Goal: Use online tool/utility

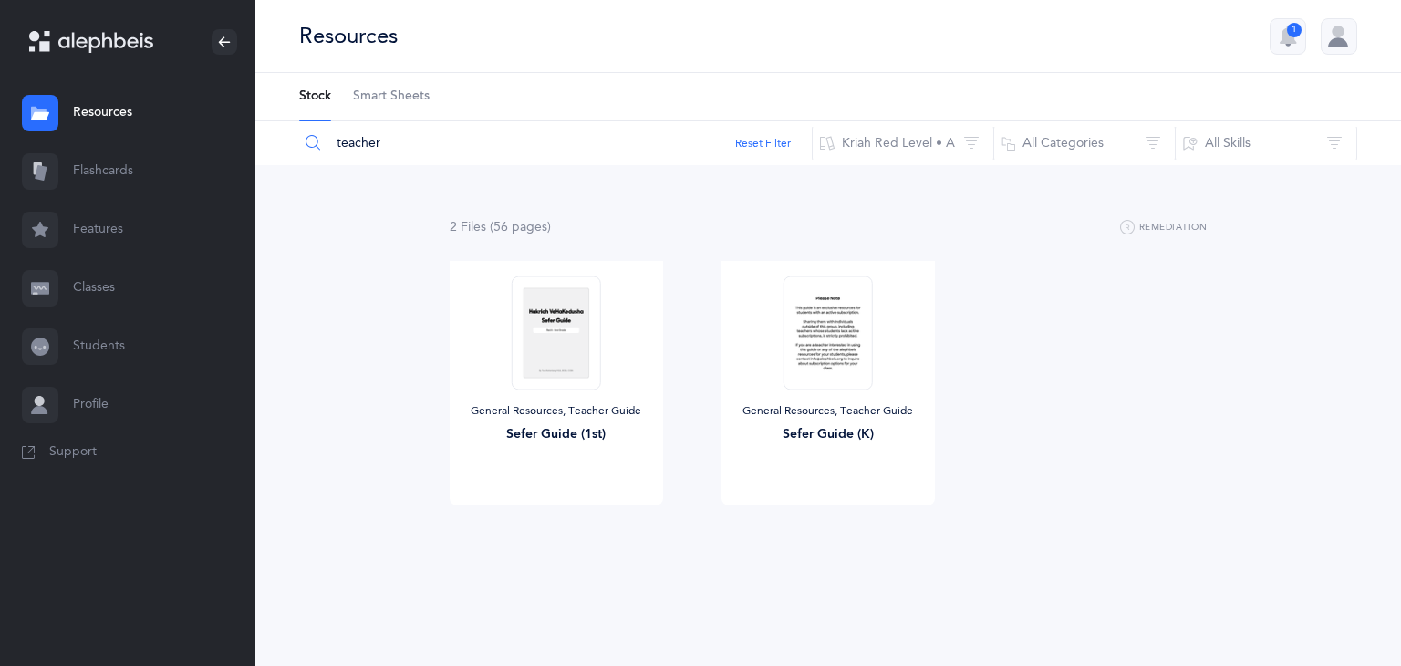
click at [120, 178] on link "Flashcards" at bounding box center [127, 171] width 255 height 58
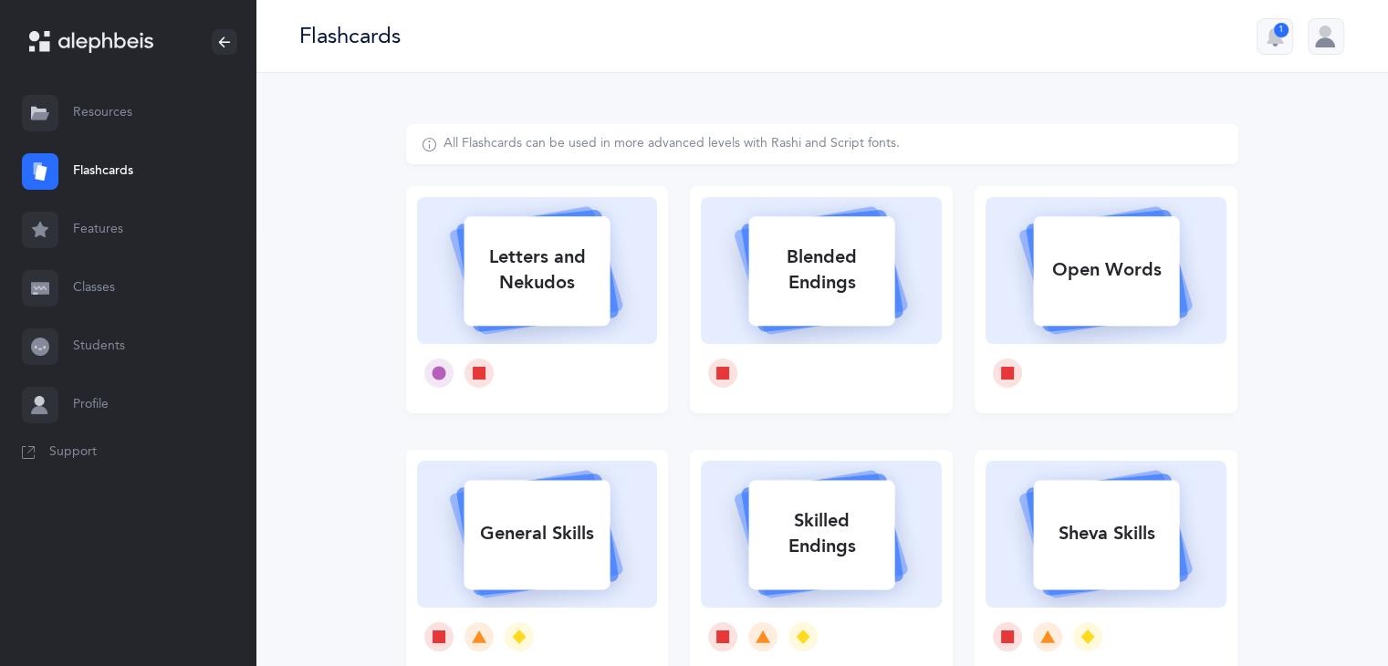
click at [544, 351] on div at bounding box center [537, 373] width 241 height 58
select select
select select "single"
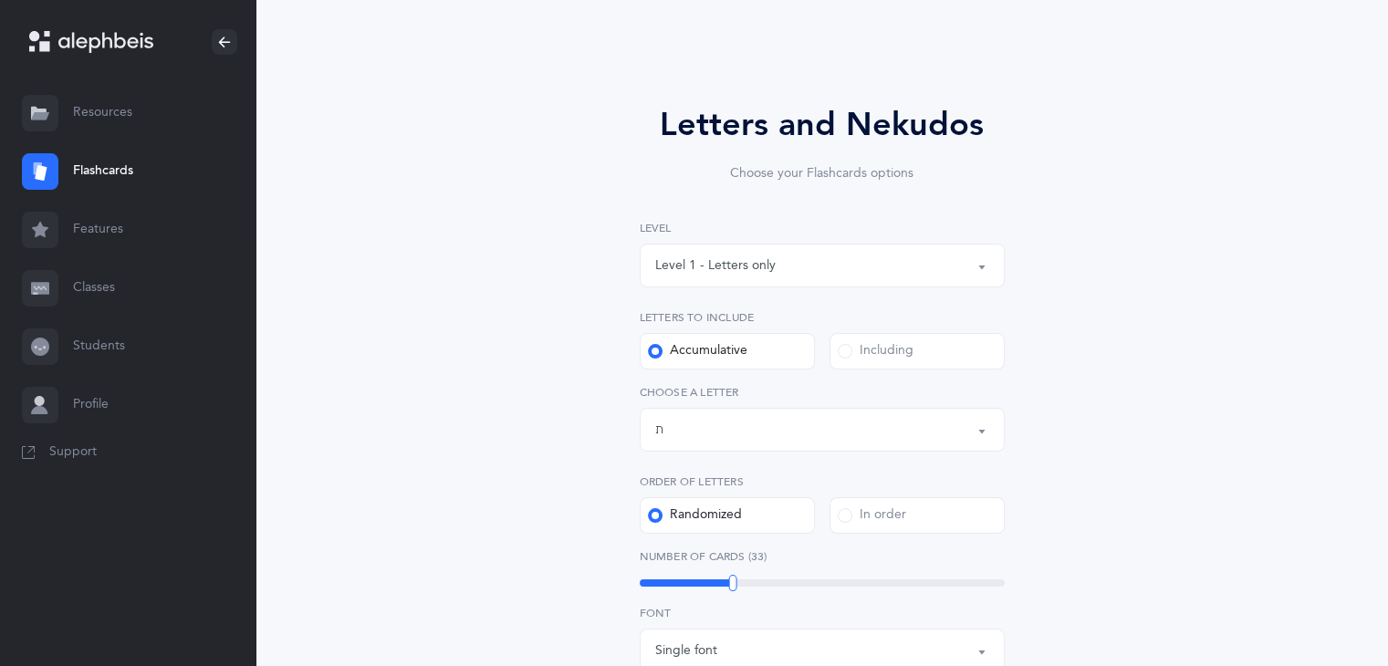
scroll to position [93, 0]
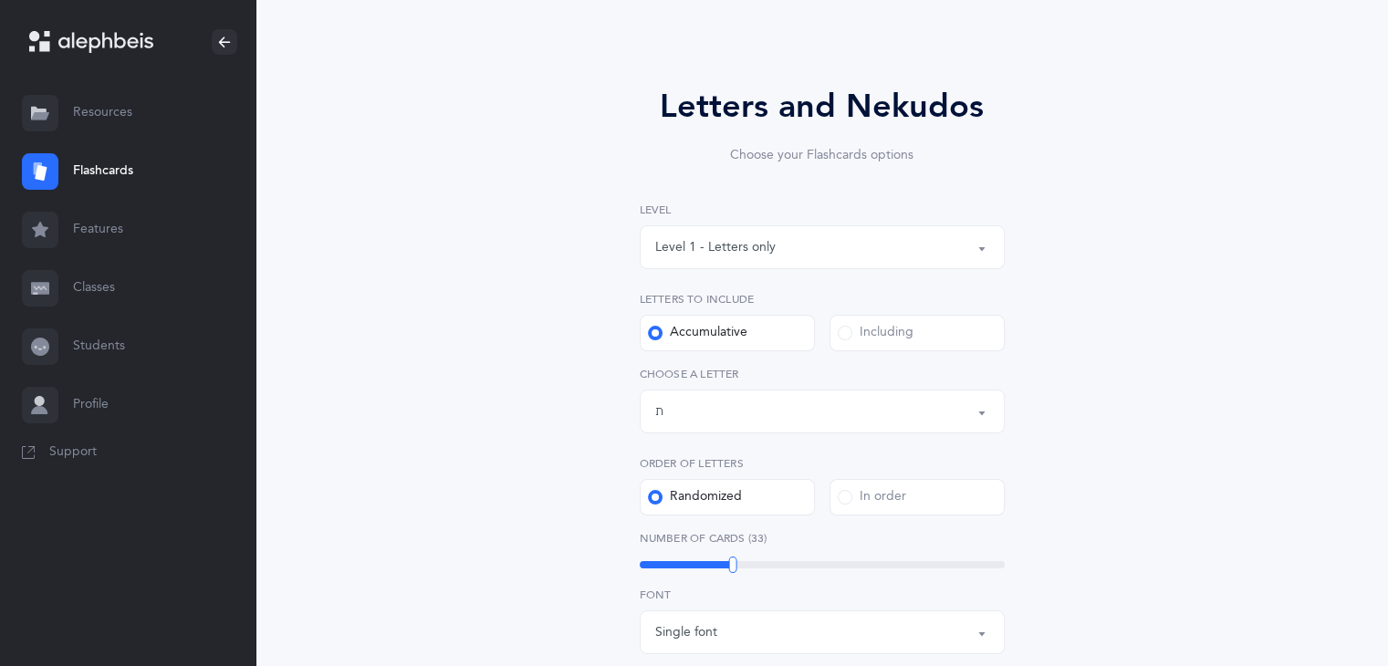
click at [763, 414] on div "Letters up until: ת" at bounding box center [822, 411] width 334 height 31
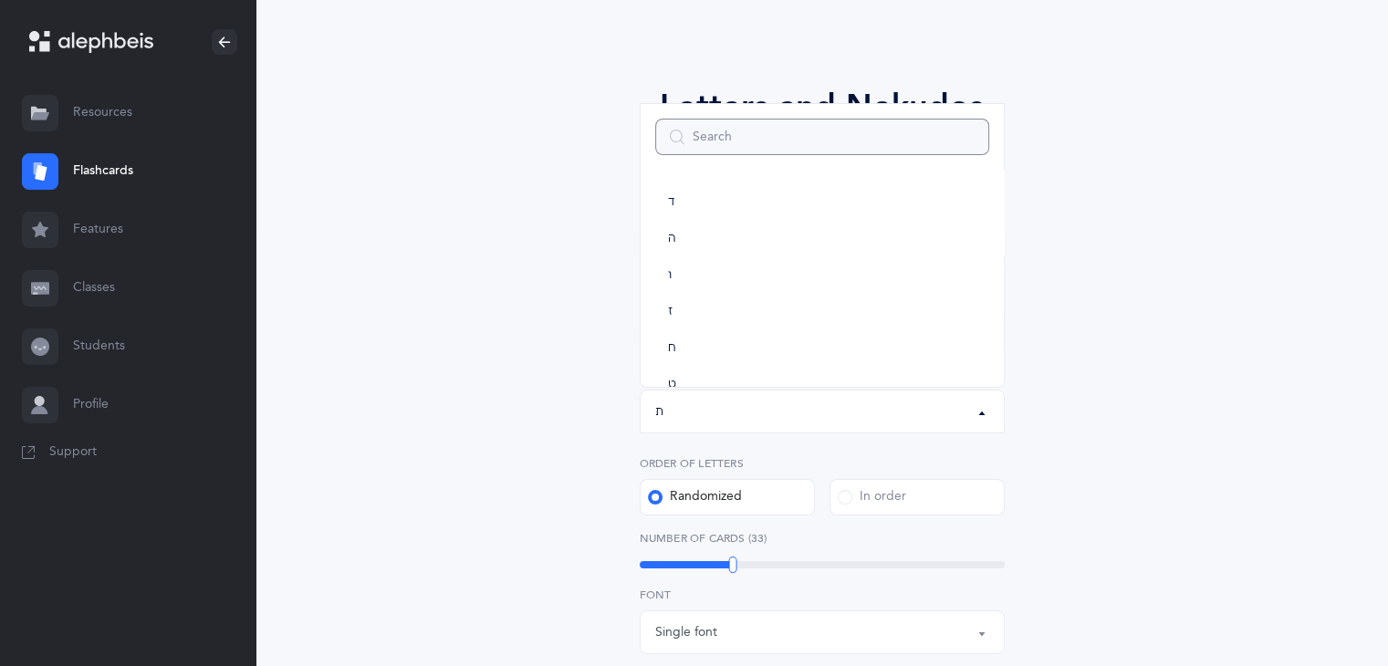
scroll to position [0, 0]
click at [695, 190] on link "א" at bounding box center [822, 202] width 334 height 36
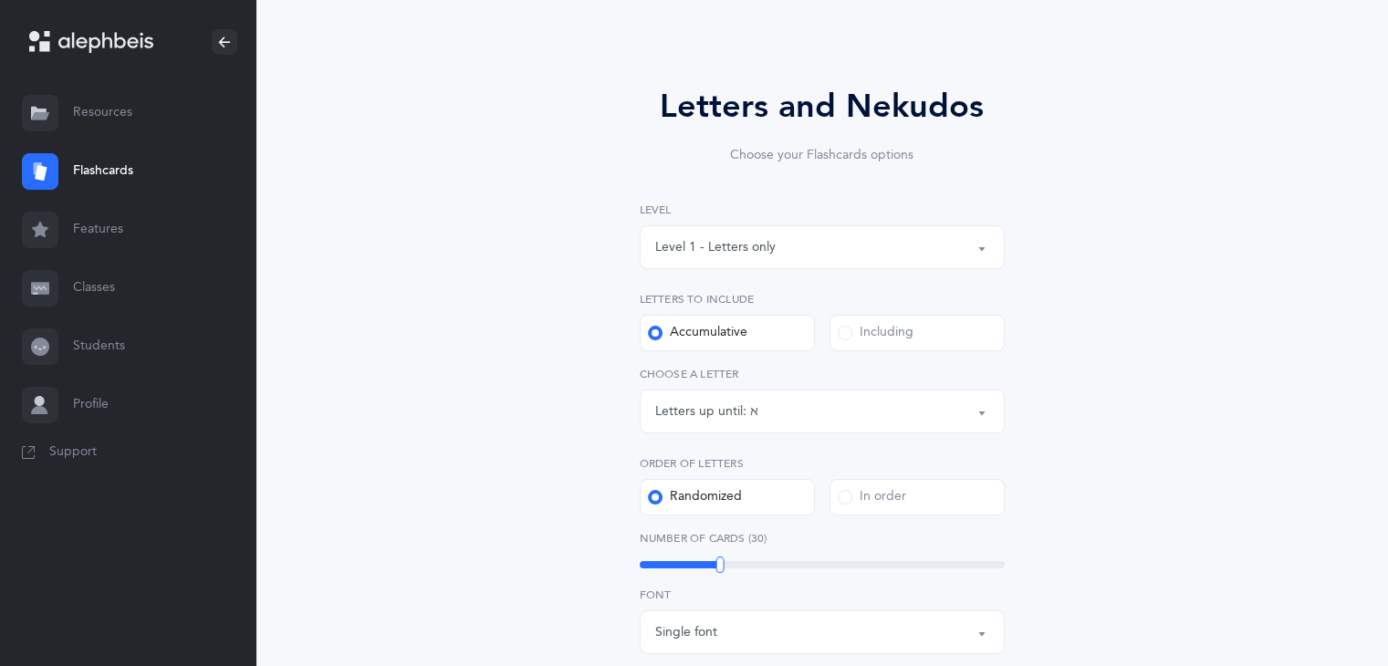
click at [722, 417] on div "Letters up until:" at bounding box center [702, 411] width 95 height 19
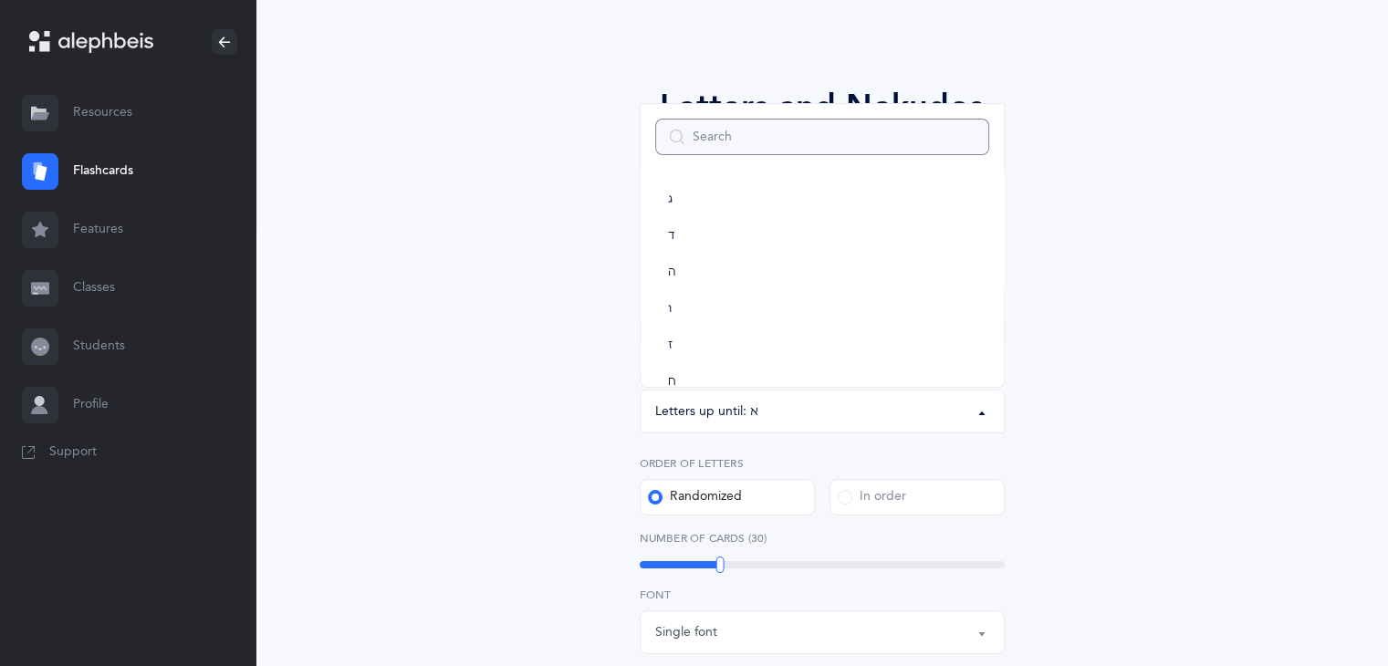
scroll to position [111, 0]
click at [722, 276] on link "ה" at bounding box center [822, 273] width 334 height 36
select select "5"
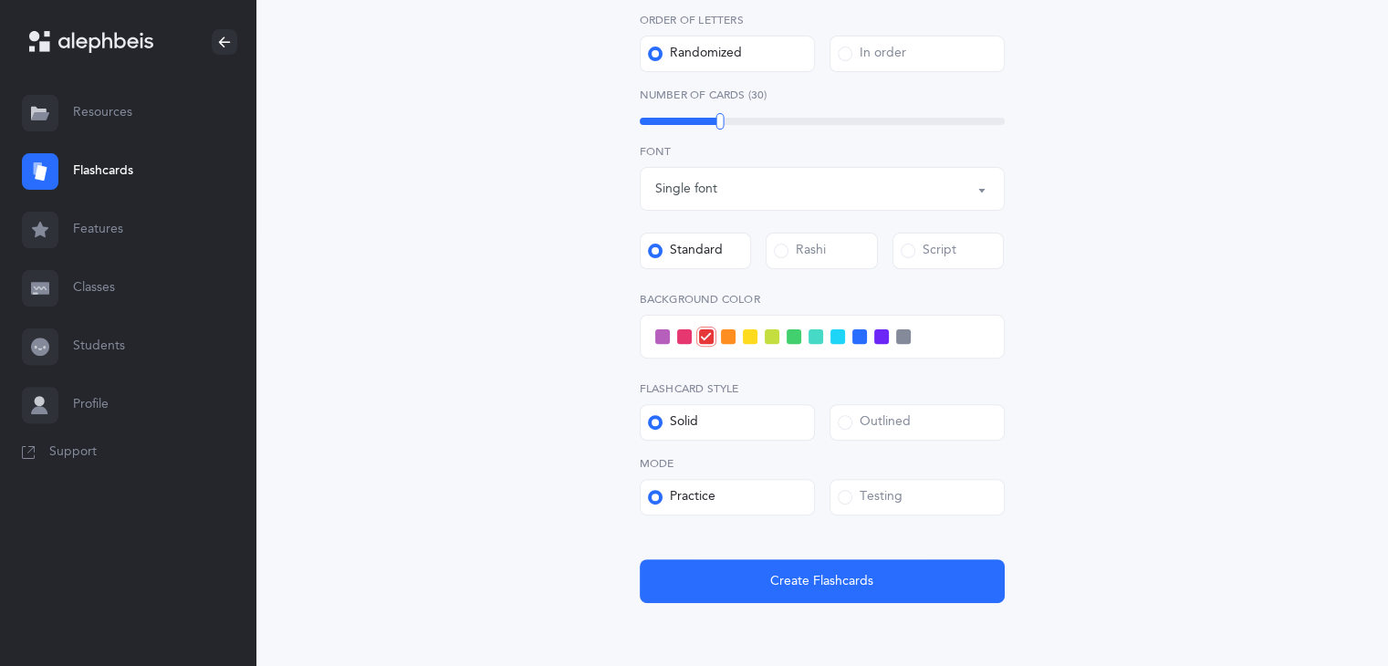
scroll to position [619, 0]
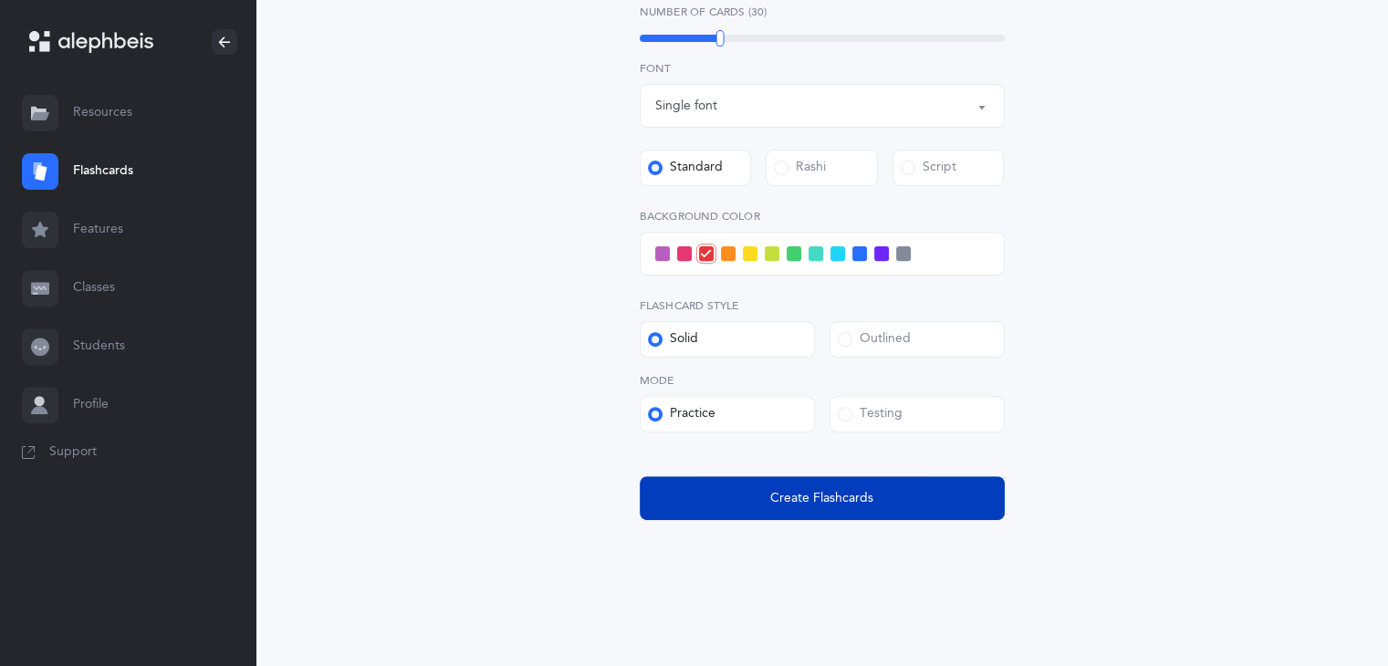
click at [825, 511] on button "Create Flashcards" at bounding box center [821, 498] width 365 height 44
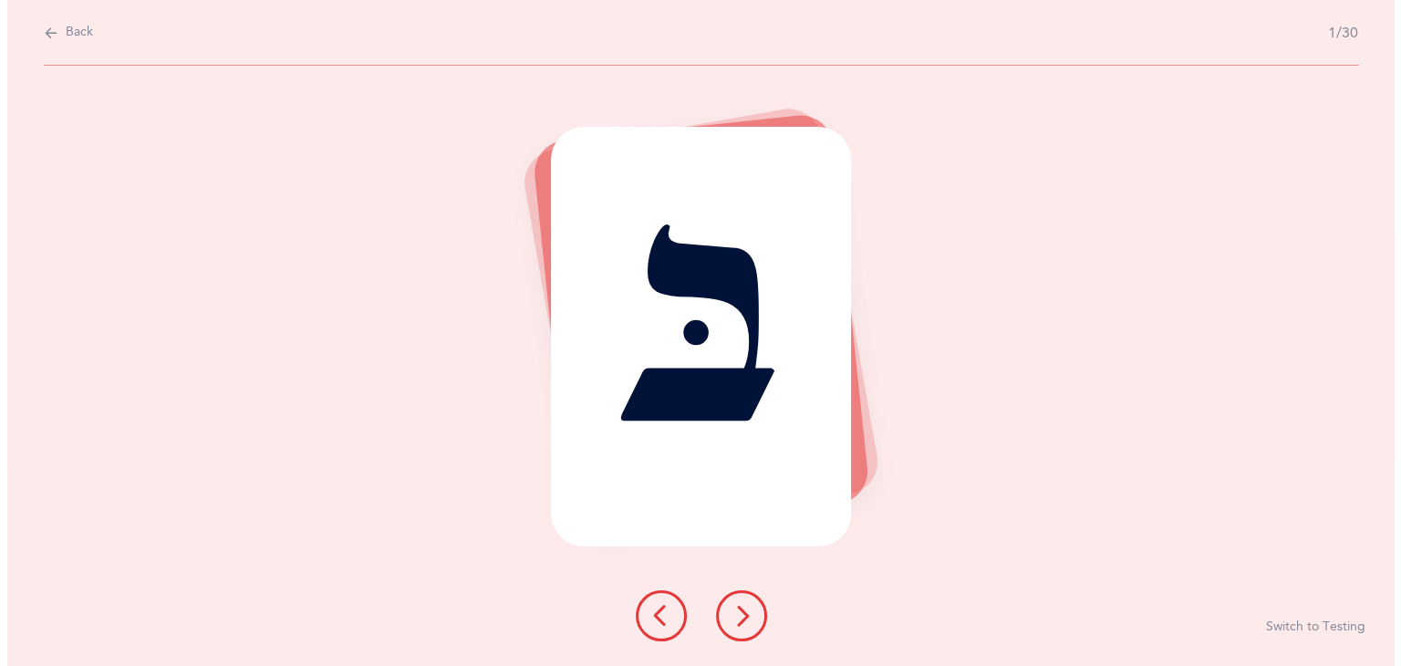
scroll to position [0, 0]
click at [747, 616] on icon at bounding box center [741, 616] width 22 height 22
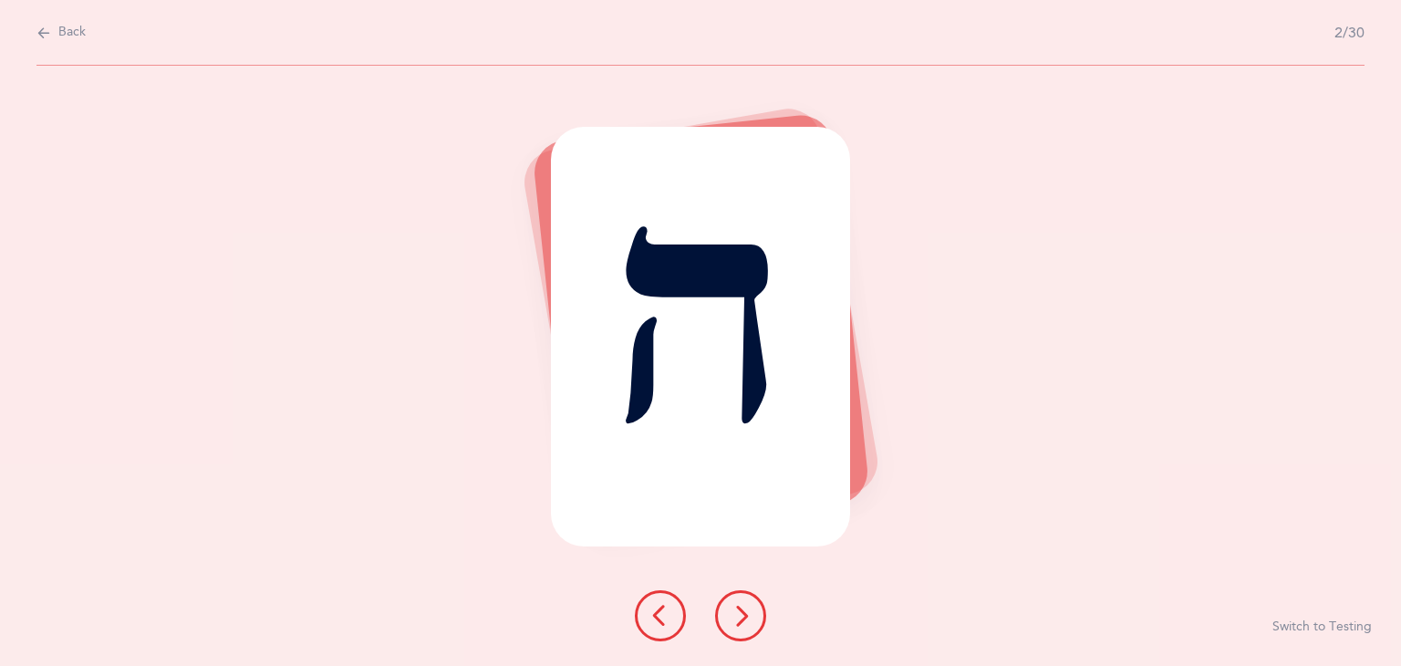
click at [747, 616] on icon at bounding box center [741, 616] width 22 height 22
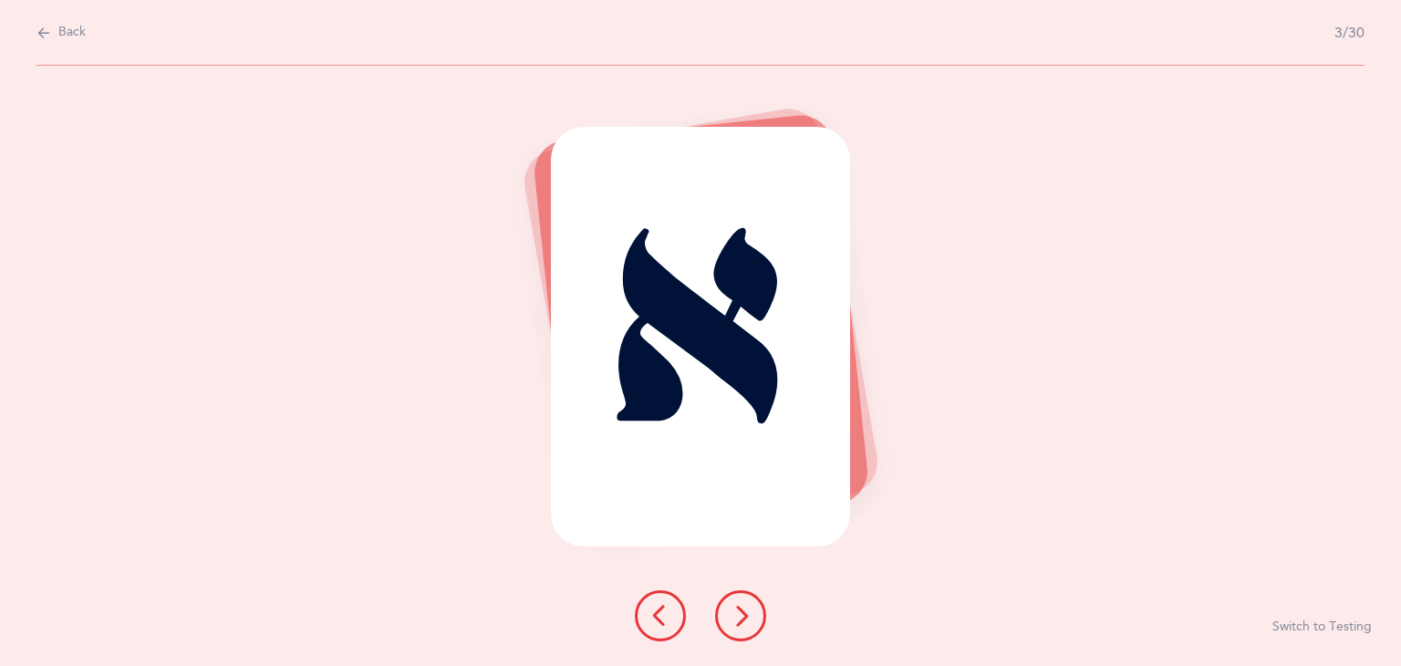
click at [747, 616] on icon at bounding box center [741, 616] width 22 height 22
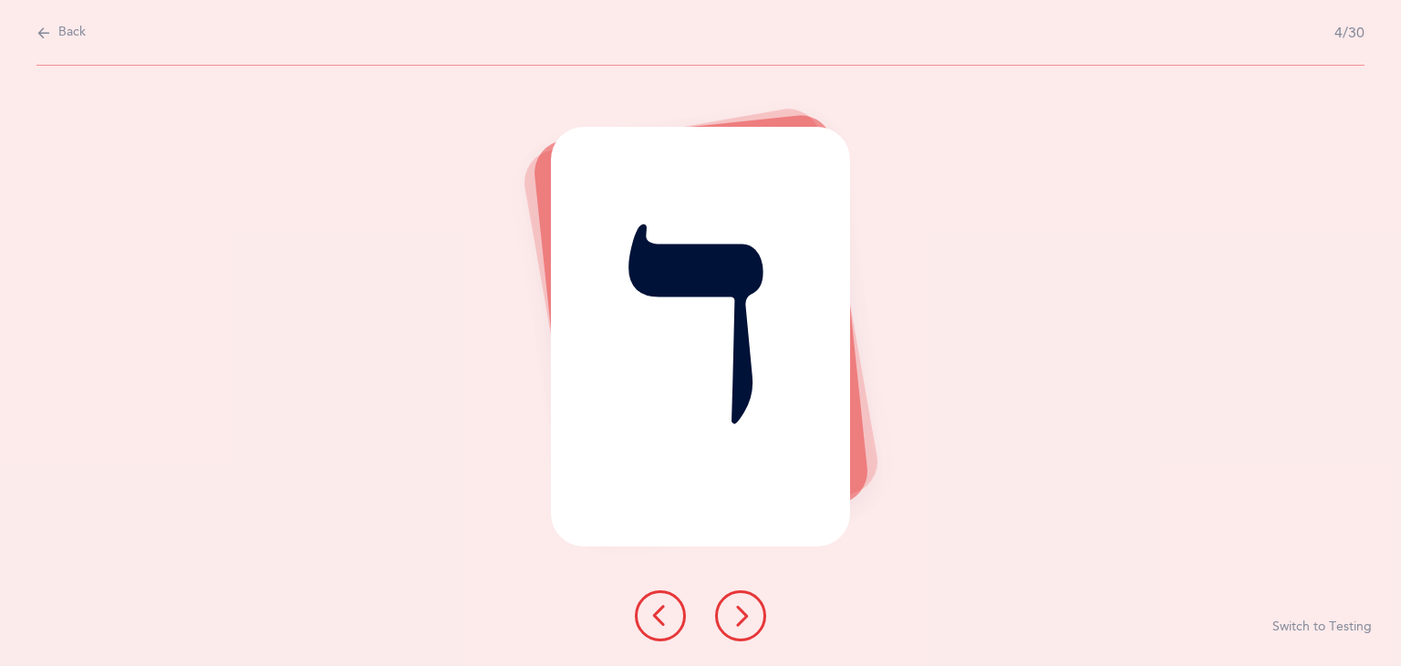
click at [747, 616] on icon at bounding box center [741, 616] width 22 height 22
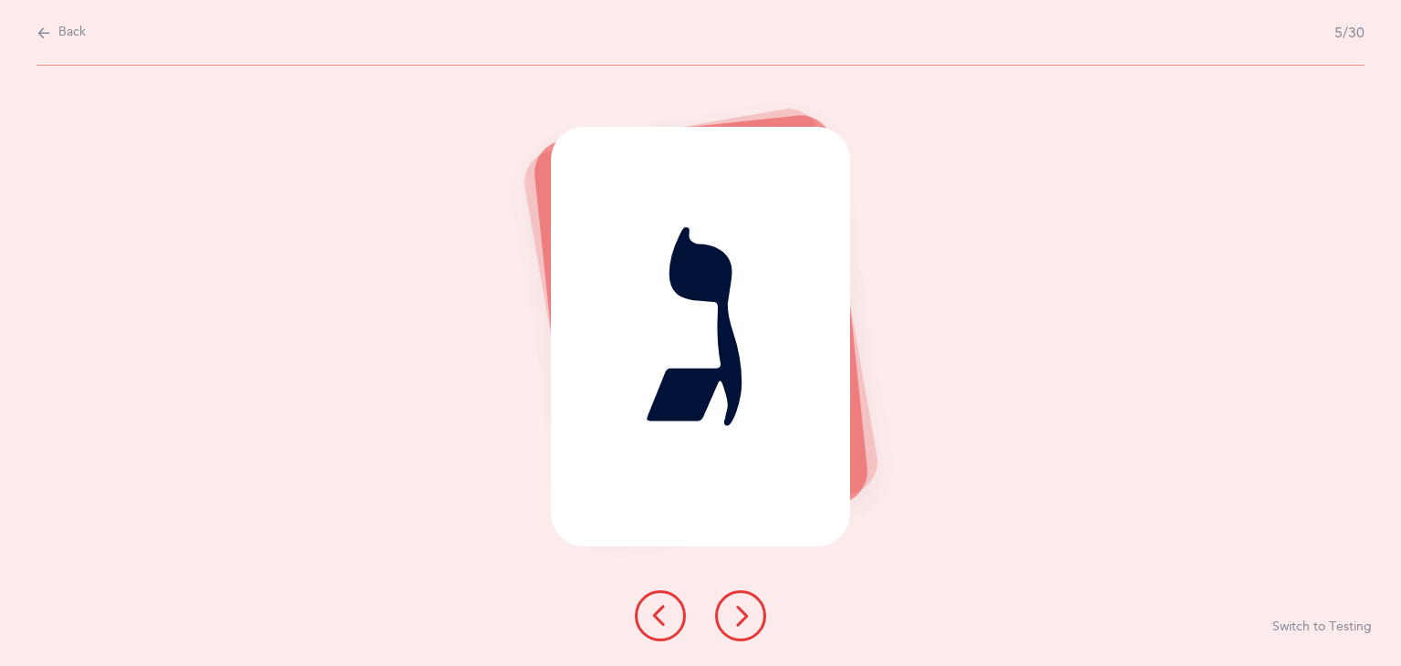
click at [747, 616] on icon at bounding box center [741, 616] width 22 height 22
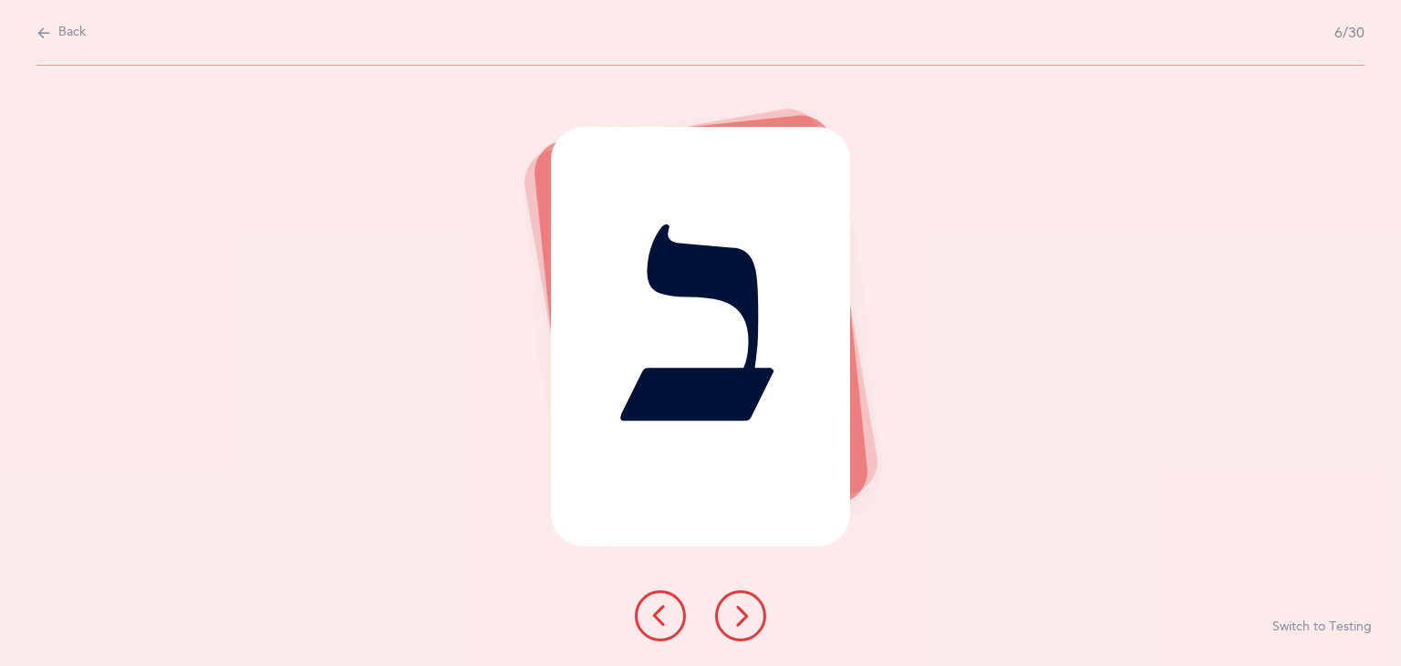
click at [747, 616] on icon at bounding box center [741, 616] width 22 height 22
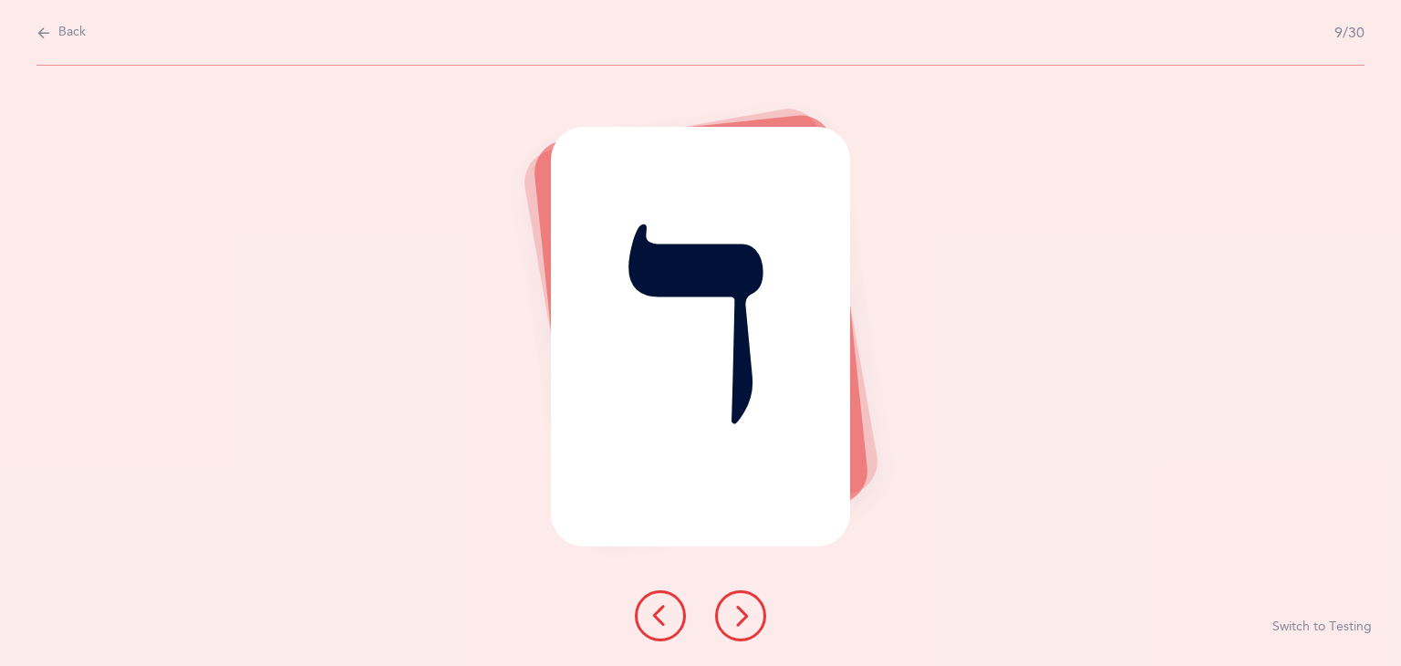
click at [747, 616] on icon at bounding box center [741, 616] width 22 height 22
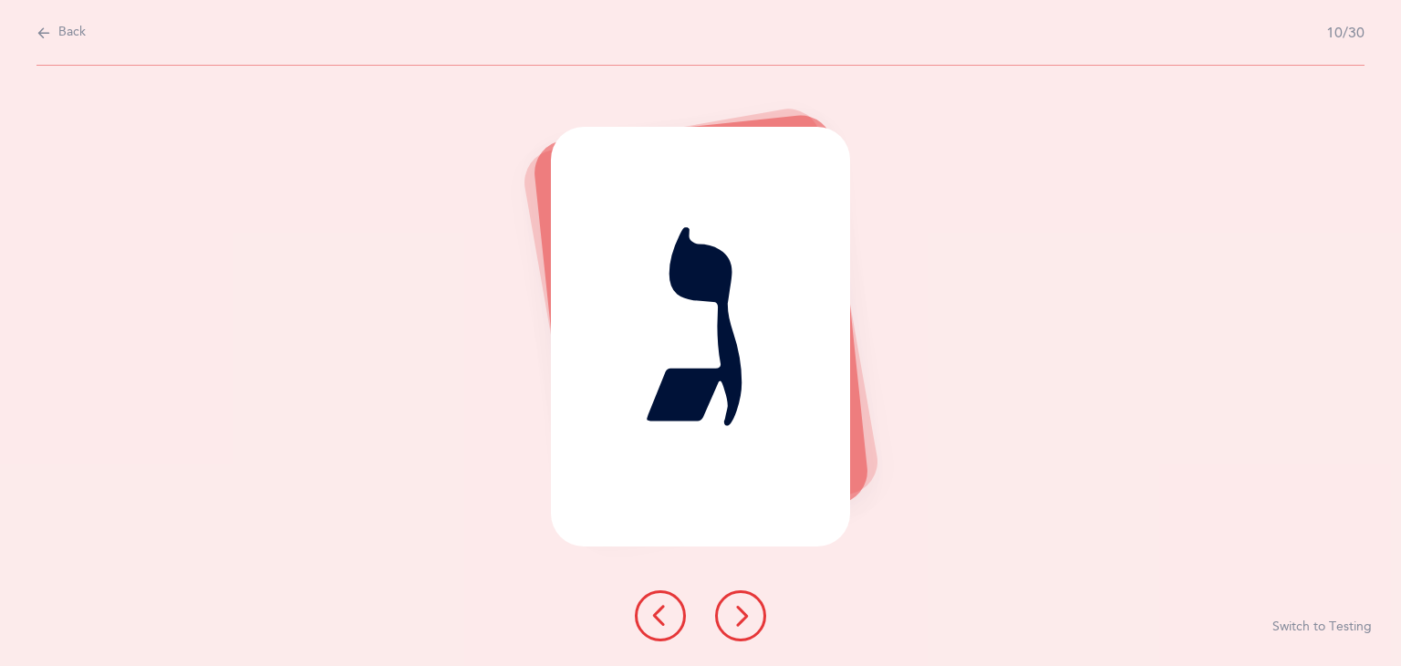
click at [747, 616] on icon at bounding box center [741, 616] width 22 height 22
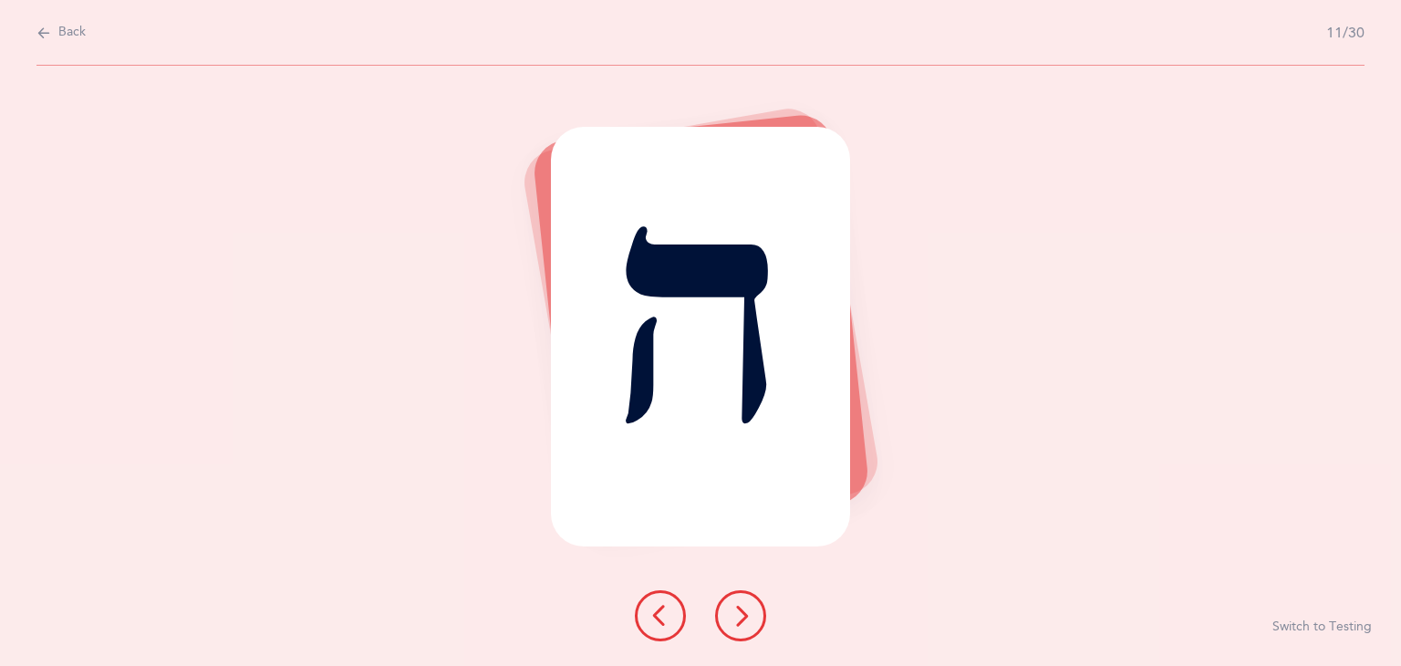
click at [747, 615] on icon at bounding box center [741, 616] width 22 height 22
